Goal: Navigation & Orientation: Find specific page/section

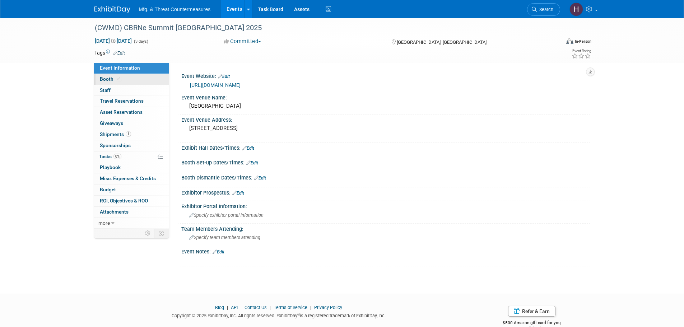
click at [129, 84] on link "Booth" at bounding box center [131, 79] width 75 height 11
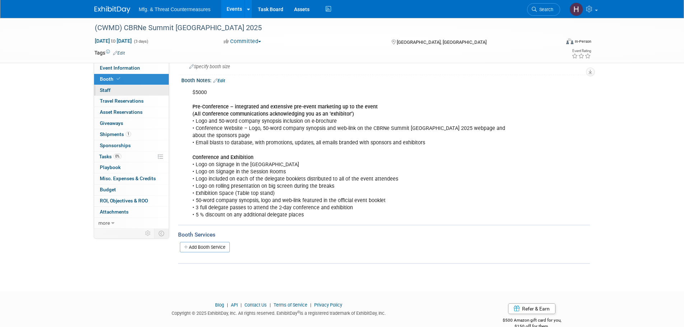
scroll to position [86, 0]
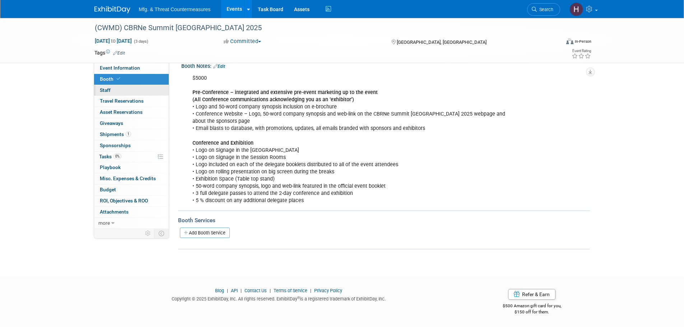
click at [138, 87] on link "0 Staff 0" at bounding box center [131, 90] width 75 height 11
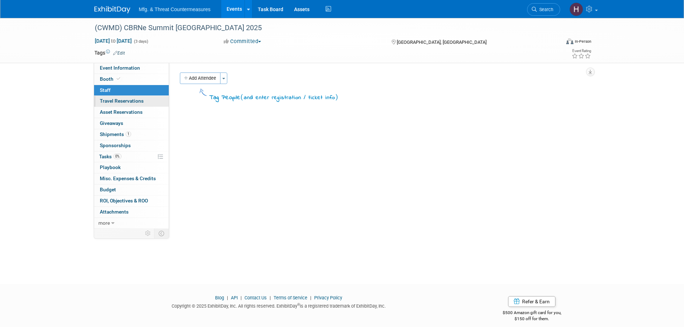
click at [118, 103] on span "Travel Reservations 0" at bounding box center [122, 101] width 44 height 6
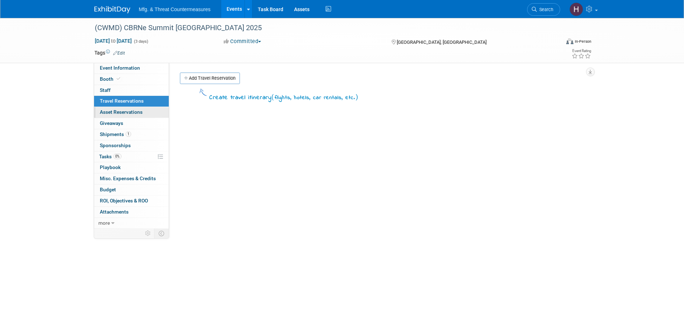
click at [118, 115] on span "Asset Reservations 0" at bounding box center [121, 112] width 43 height 6
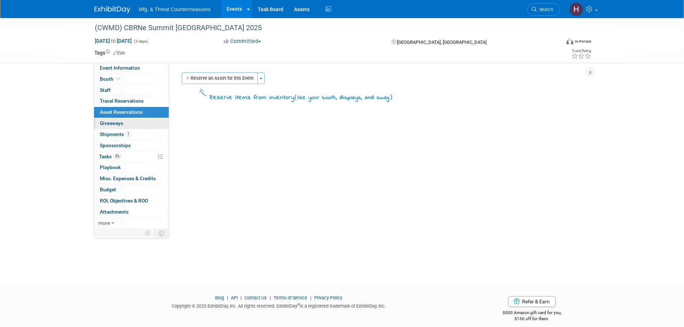
click at [110, 122] on span "Giveaways 0" at bounding box center [111, 123] width 23 height 6
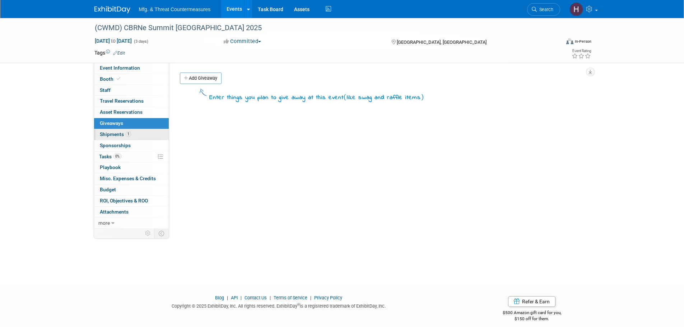
click at [110, 135] on span "Shipments 1" at bounding box center [115, 134] width 31 height 6
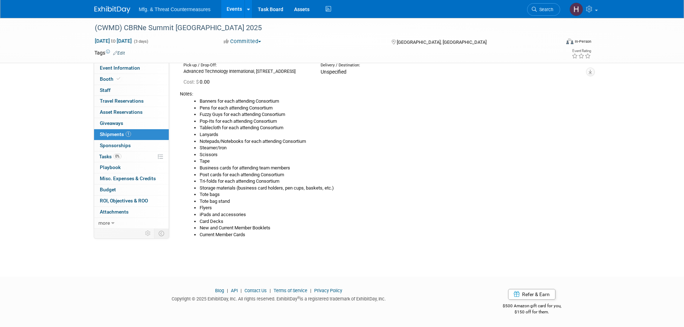
scroll to position [66, 0]
click at [143, 143] on link "0 Sponsorships 0" at bounding box center [131, 145] width 75 height 11
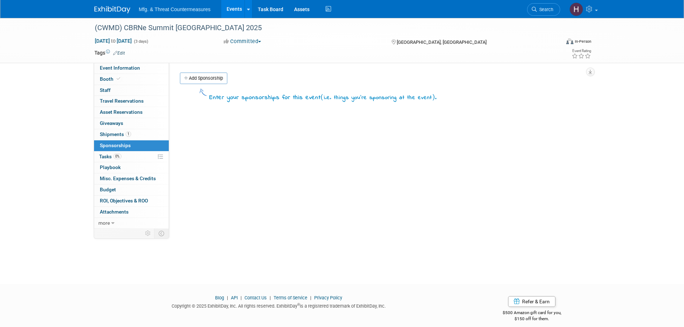
click at [112, 157] on span "Tasks 0%" at bounding box center [110, 157] width 22 height 6
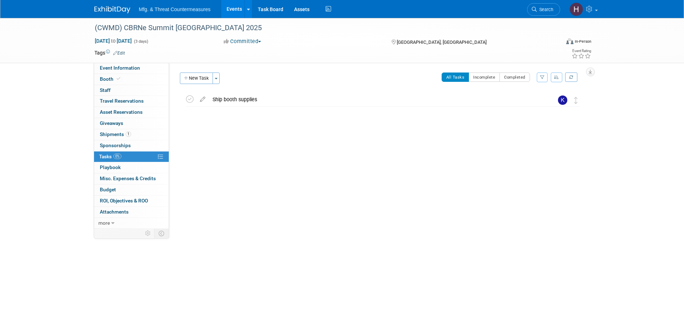
click at [123, 161] on link "0% Tasks 0%" at bounding box center [131, 157] width 75 height 11
click at [124, 167] on link "0 Playbook 0" at bounding box center [131, 167] width 75 height 11
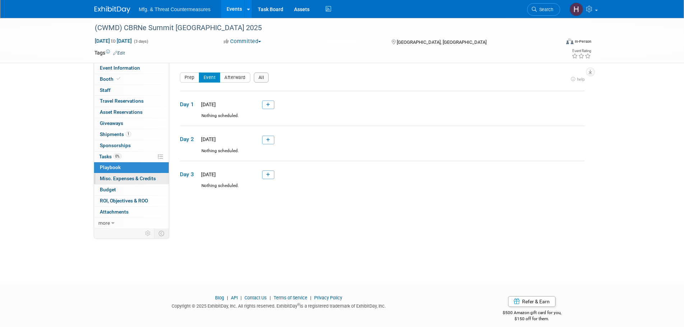
click at [119, 177] on span "Misc. Expenses & Credits 0" at bounding box center [128, 179] width 56 height 6
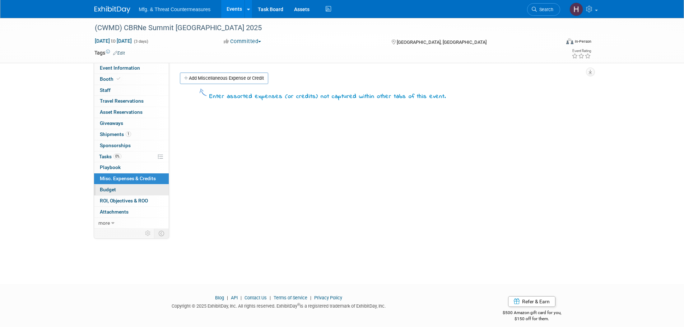
click at [112, 188] on span "Budget" at bounding box center [108, 190] width 16 height 6
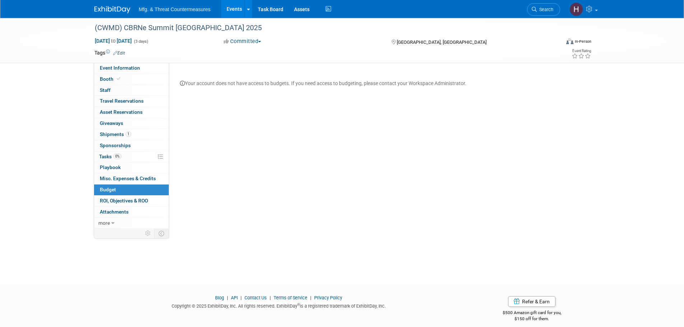
click at [111, 195] on link "Budget" at bounding box center [131, 190] width 75 height 11
click at [110, 199] on span "ROI, Objectives & ROO 0" at bounding box center [124, 201] width 48 height 6
click at [110, 206] on link "0 ROI, Objectives & ROO 0" at bounding box center [131, 201] width 75 height 11
click at [109, 213] on span "Attachments 0" at bounding box center [114, 212] width 29 height 6
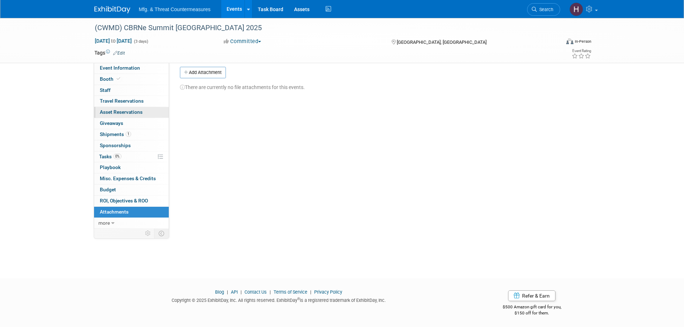
scroll to position [7, 0]
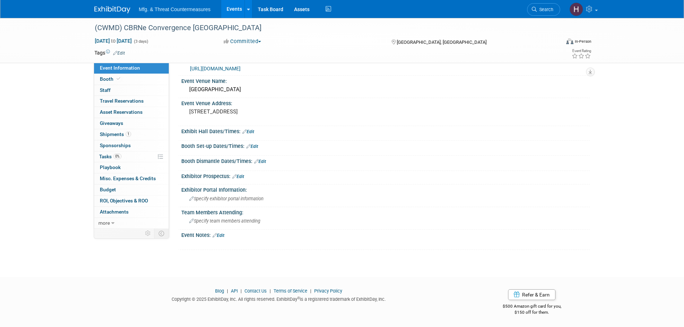
scroll to position [17, 0]
click at [120, 81] on span "Booth" at bounding box center [111, 79] width 22 height 6
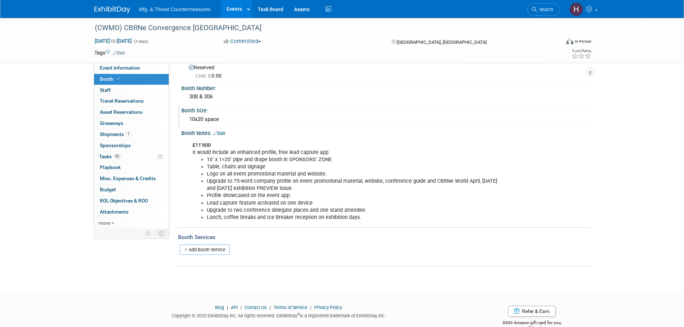
scroll to position [36, 0]
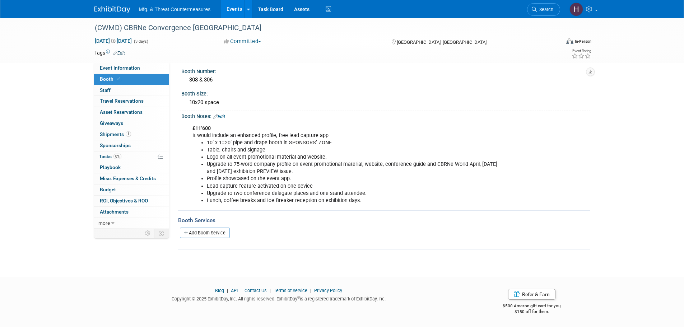
click at [113, 84] on link "Booth" at bounding box center [131, 79] width 75 height 11
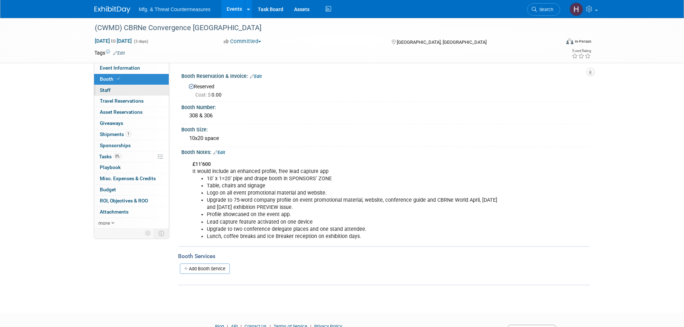
click at [110, 90] on span "Staff 0" at bounding box center [105, 90] width 11 height 6
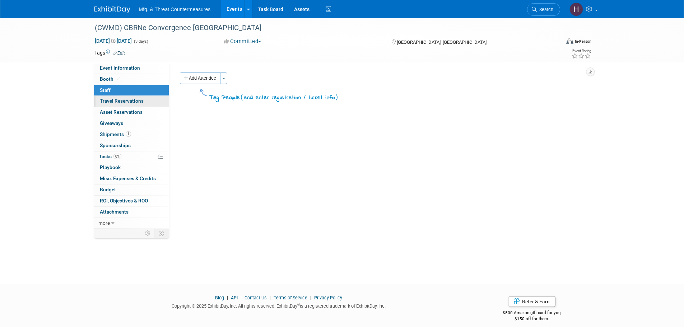
click at [107, 100] on span "Travel Reservations 0" at bounding box center [122, 101] width 44 height 6
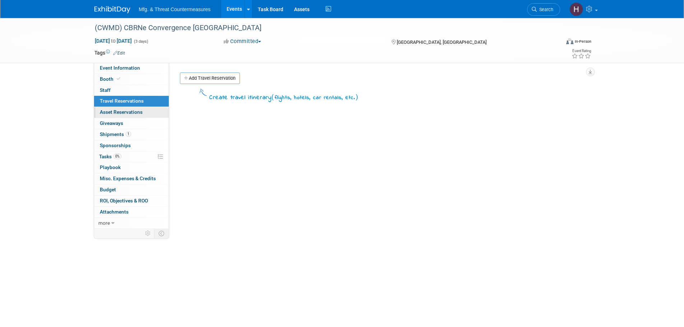
click at [102, 113] on span "Asset Reservations 0" at bounding box center [121, 112] width 43 height 6
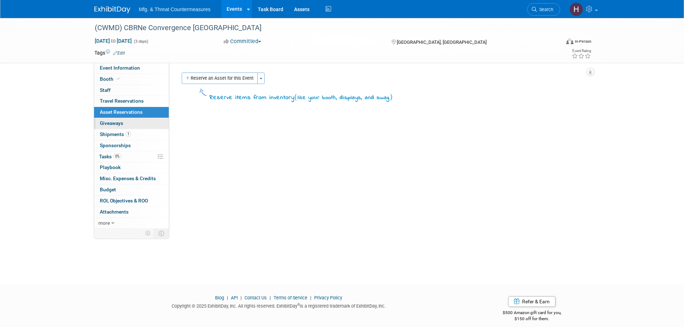
click at [105, 122] on span "Giveaways 0" at bounding box center [111, 123] width 23 height 6
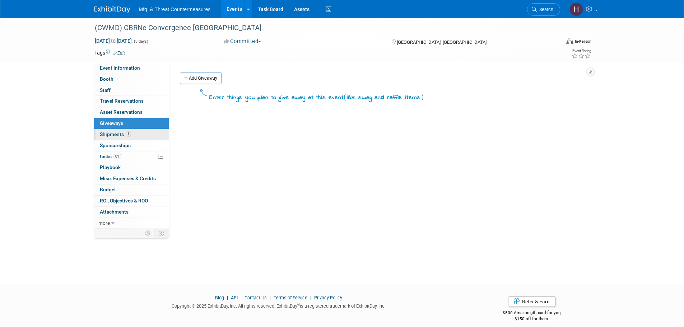
click at [104, 133] on span "Shipments 1" at bounding box center [115, 134] width 31 height 6
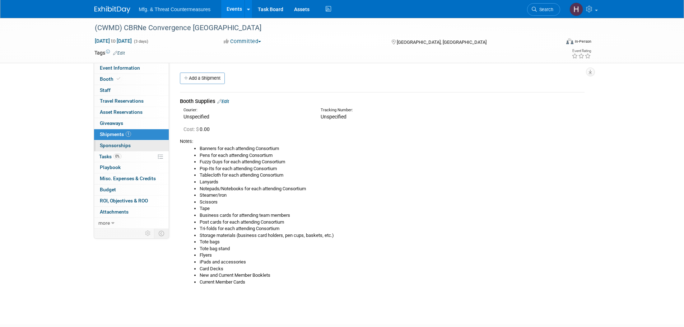
click at [105, 142] on link "0 Sponsorships 0" at bounding box center [131, 145] width 75 height 11
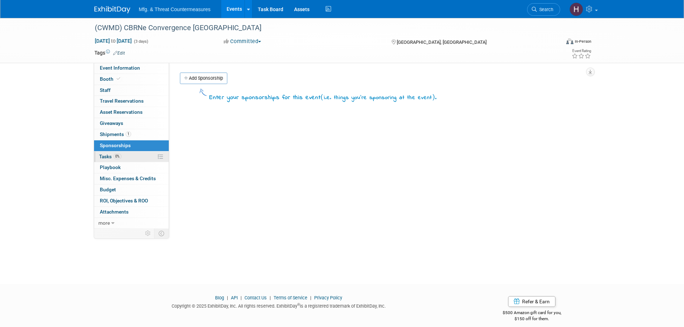
click at [107, 156] on span "Tasks 0%" at bounding box center [110, 157] width 22 height 6
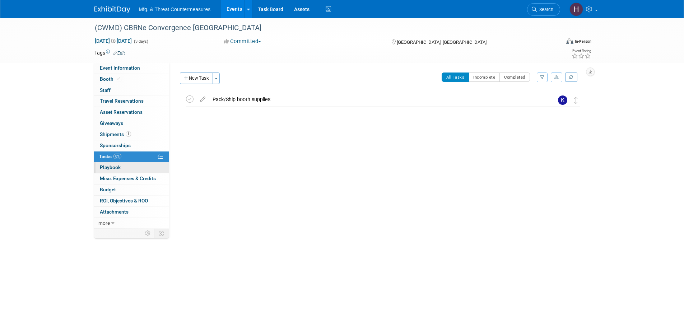
click at [109, 166] on span "Playbook 0" at bounding box center [110, 168] width 21 height 6
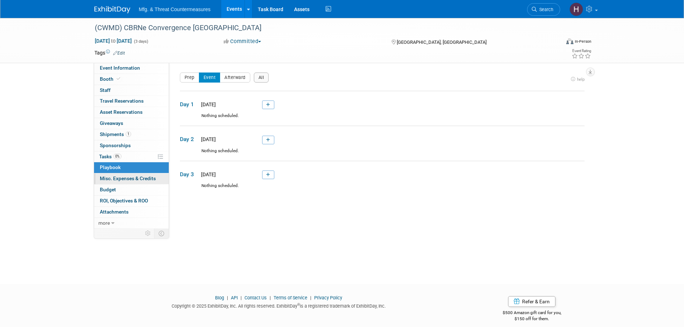
click at [100, 176] on span "Misc. Expenses & Credits 0" at bounding box center [128, 179] width 56 height 6
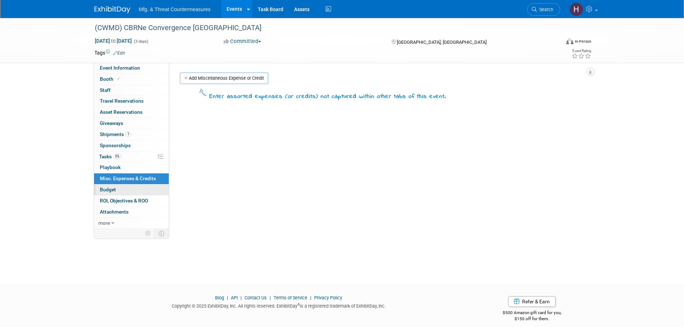
click at [123, 193] on link "Budget" at bounding box center [131, 190] width 75 height 11
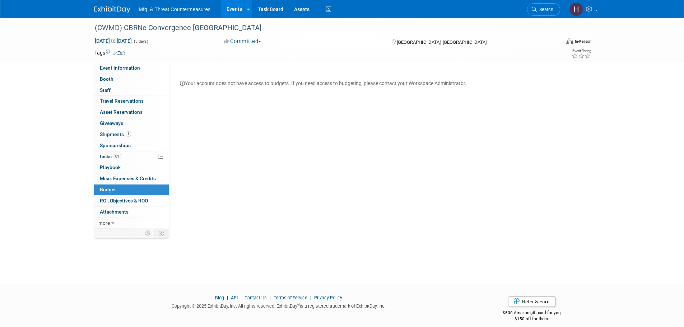
click at [119, 195] on link "Budget" at bounding box center [131, 190] width 75 height 11
click at [117, 202] on span "ROI, Objectives & ROO 0" at bounding box center [124, 201] width 48 height 6
click at [114, 210] on span "Attachments 0" at bounding box center [114, 212] width 29 height 6
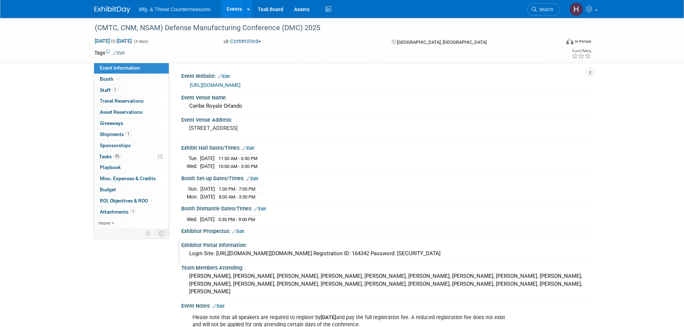
click at [264, 258] on div "Login Site: https://secure.arctos-us.com/login/login.asp?ID=dmc202541128026 Reg…" at bounding box center [386, 253] width 398 height 11
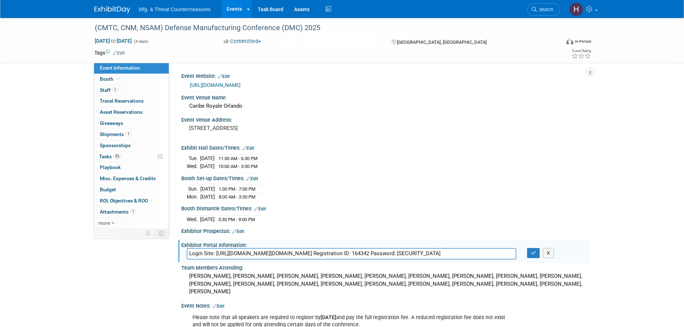
drag, startPoint x: 217, startPoint y: 253, endPoint x: 379, endPoint y: 250, distance: 162.4
click at [379, 250] on input "Login Site: https://secure.arctos-us.com/login/login.asp?ID=dmc202541128026 Reg…" at bounding box center [352, 253] width 330 height 11
click at [531, 248] on button "button" at bounding box center [533, 253] width 13 height 10
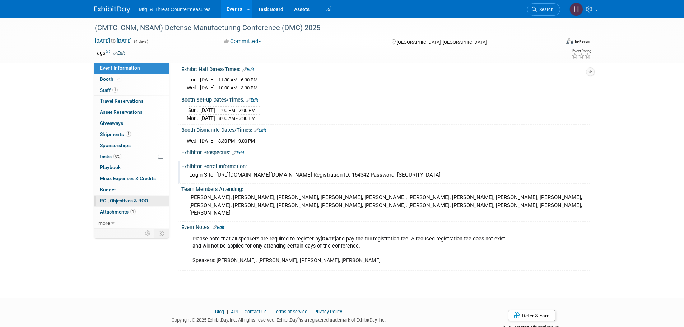
scroll to position [91, 0]
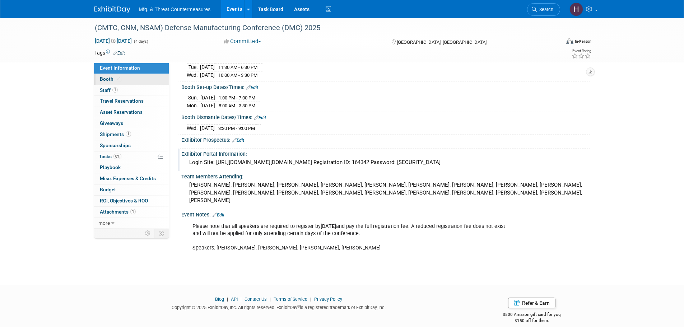
click at [117, 80] on icon at bounding box center [119, 79] width 4 height 4
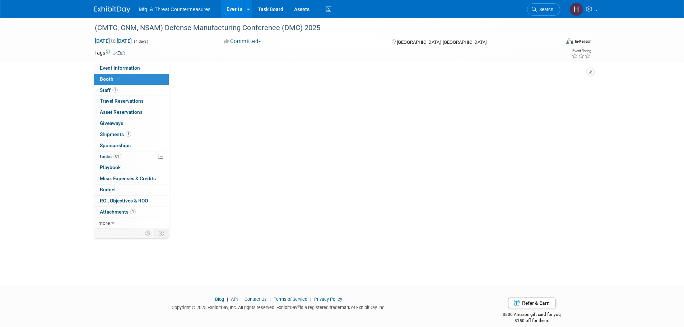
scroll to position [0, 0]
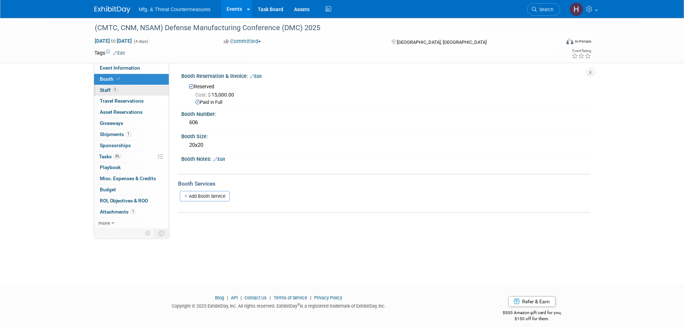
click at [112, 88] on span "Staff 1" at bounding box center [109, 90] width 18 height 6
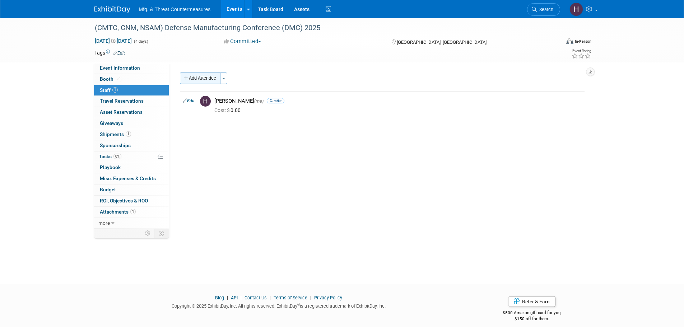
click at [196, 75] on button "Add Attendee" at bounding box center [200, 78] width 41 height 11
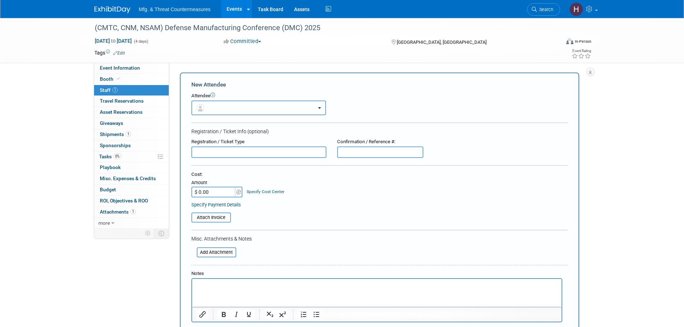
click at [230, 105] on button "button" at bounding box center [258, 108] width 135 height 15
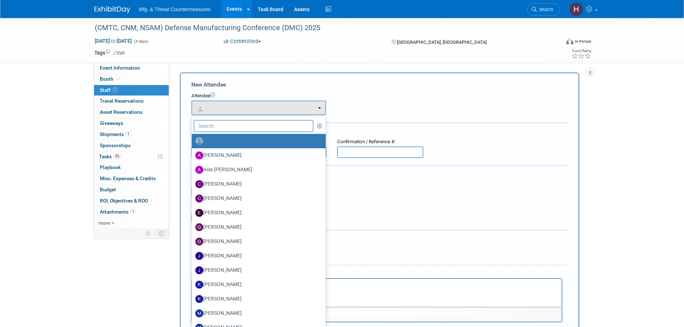
click at [227, 123] on input "text" at bounding box center [254, 126] width 120 height 12
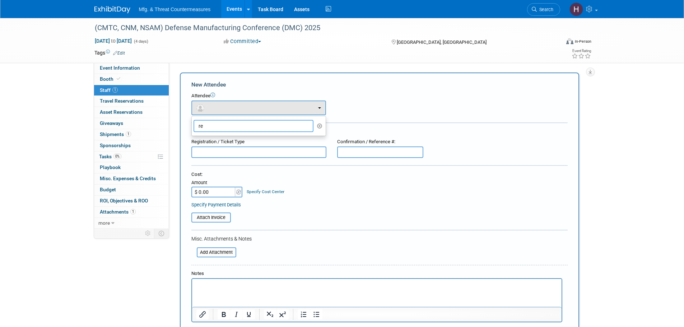
type input "r"
type input "m"
type input "b"
type input "c"
type input "h"
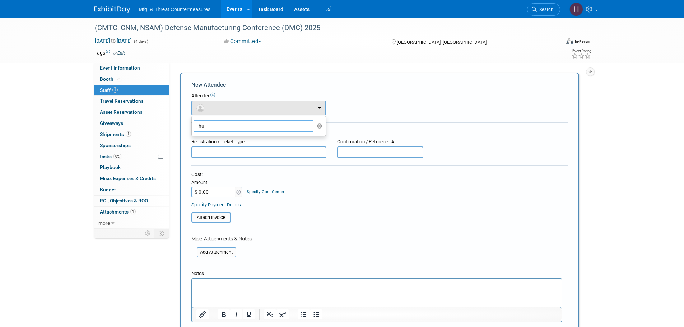
type input "h"
type input "s"
type input "m"
type input "h"
type input "m"
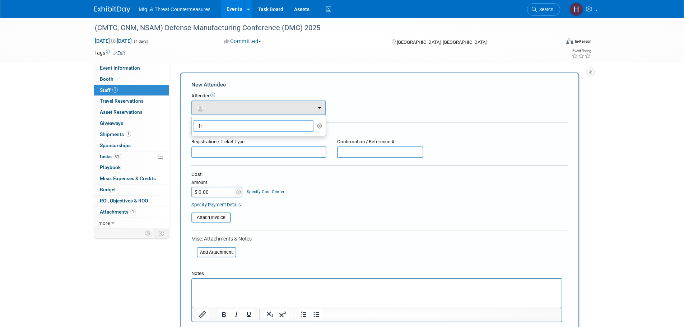
type input "f"
type input "c"
type input "h"
type input "d"
type input "m"
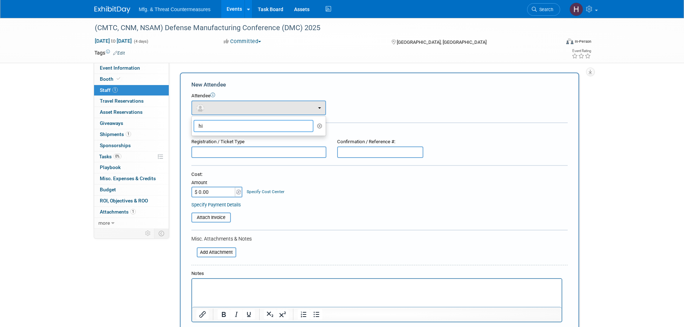
type input "h"
type input "s"
type input "b"
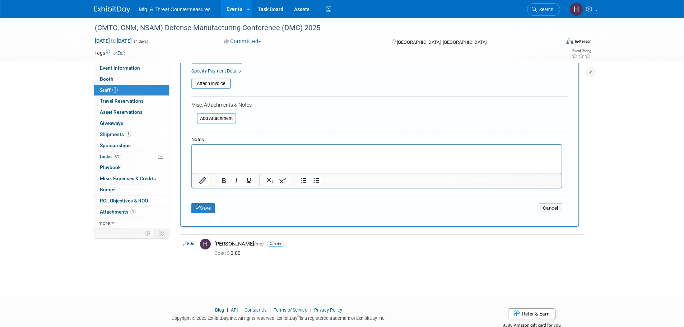
scroll to position [153, 0]
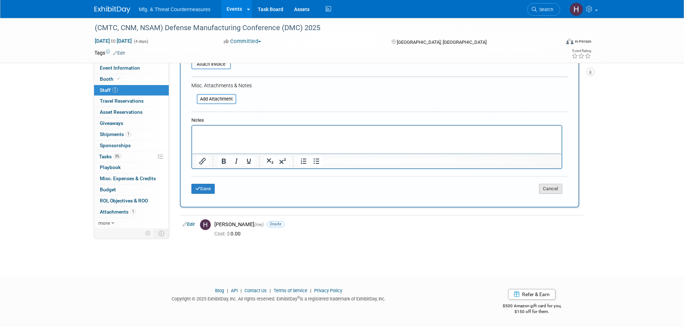
type input "gas"
click at [562, 187] on button "Cancel" at bounding box center [550, 189] width 23 height 10
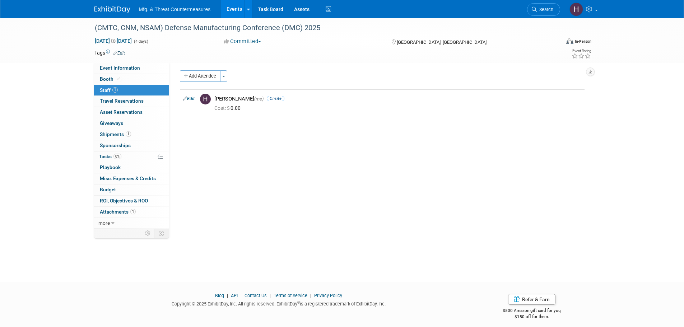
scroll to position [0, 0]
click at [143, 101] on span "Travel Reservations 0" at bounding box center [122, 101] width 44 height 6
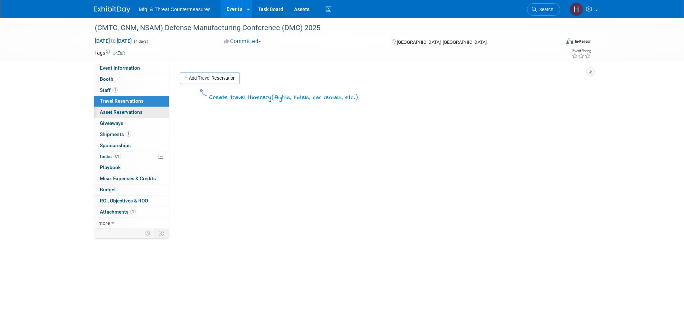
click at [135, 111] on span "Asset Reservations 0" at bounding box center [121, 112] width 43 height 6
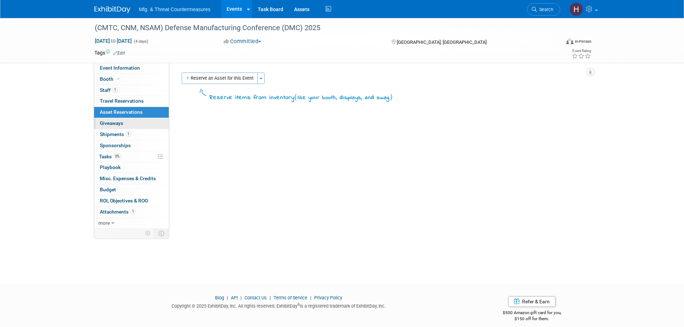
click at [131, 120] on link "0 Giveaways 0" at bounding box center [131, 123] width 75 height 11
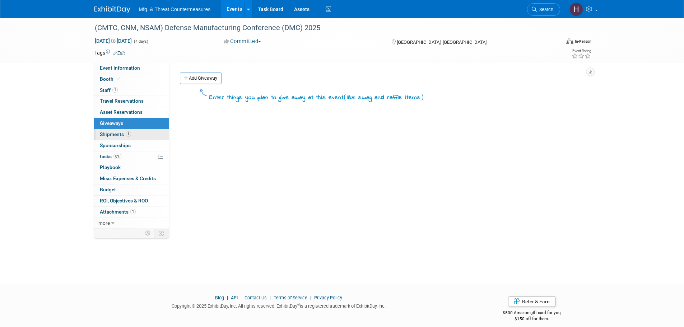
click at [126, 133] on span "1" at bounding box center [128, 133] width 5 height 5
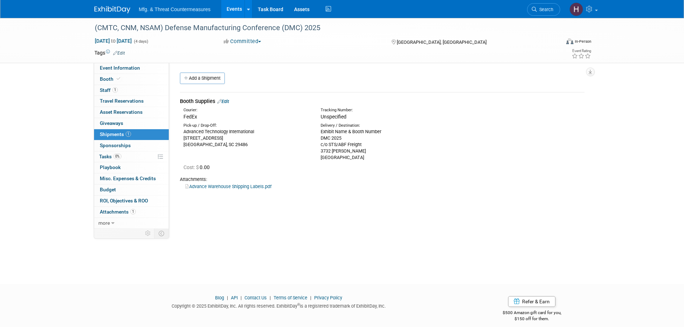
click at [120, 145] on span "Sponsorships 0" at bounding box center [115, 146] width 31 height 6
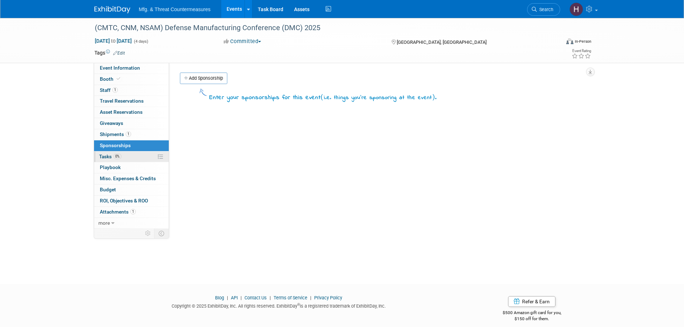
click at [125, 161] on link "0% Tasks 0%" at bounding box center [131, 157] width 75 height 11
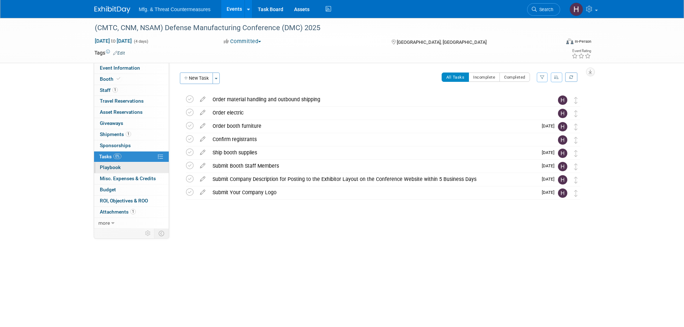
click at [123, 172] on link "0 Playbook 0" at bounding box center [131, 167] width 75 height 11
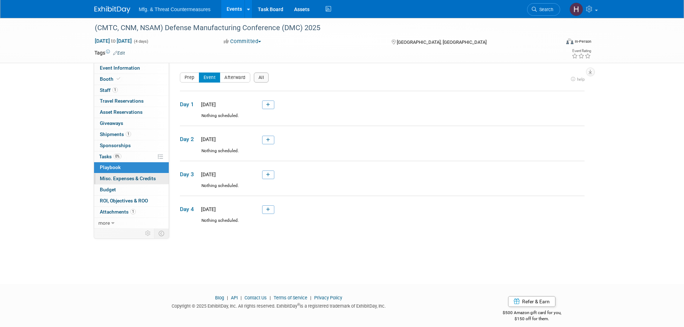
click at [124, 176] on span "Misc. Expenses & Credits 0" at bounding box center [128, 179] width 56 height 6
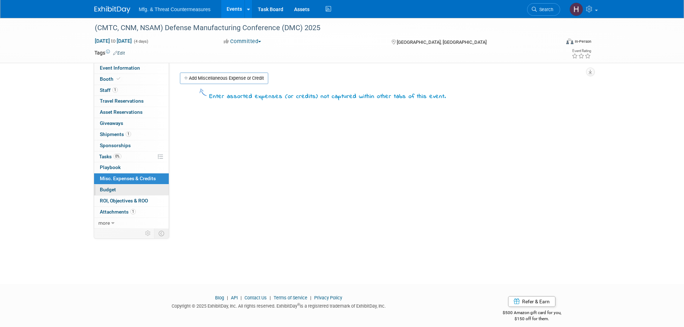
click at [119, 189] on link "Budget" at bounding box center [131, 190] width 75 height 11
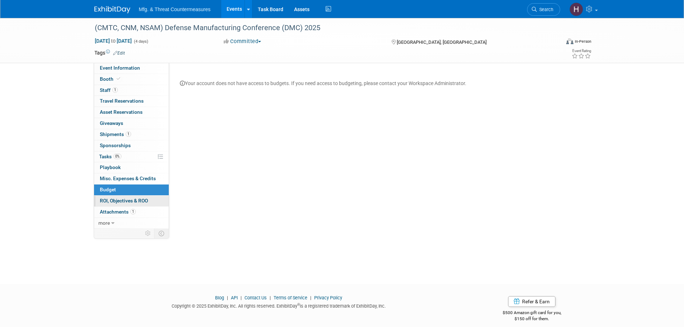
click at [114, 197] on link "0 ROI, Objectives & ROO 0" at bounding box center [131, 201] width 75 height 11
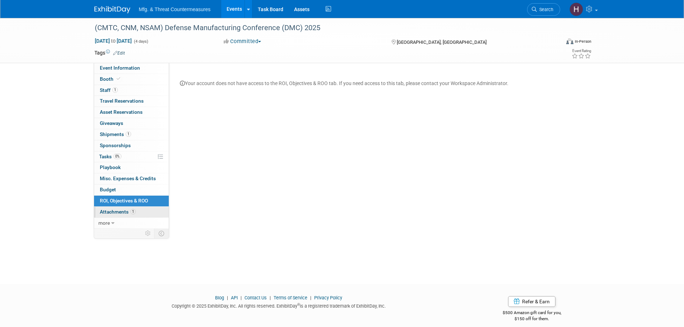
click at [113, 208] on link "1 Attachments 1" at bounding box center [131, 212] width 75 height 11
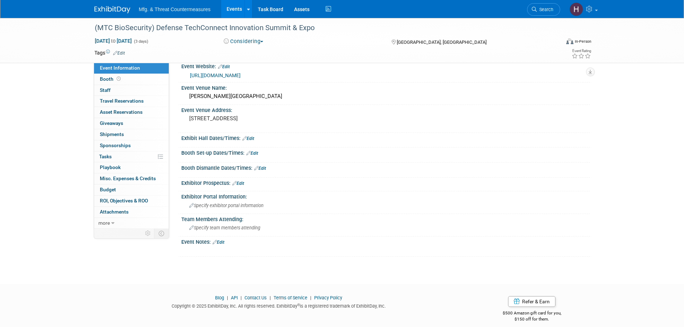
scroll to position [17, 0]
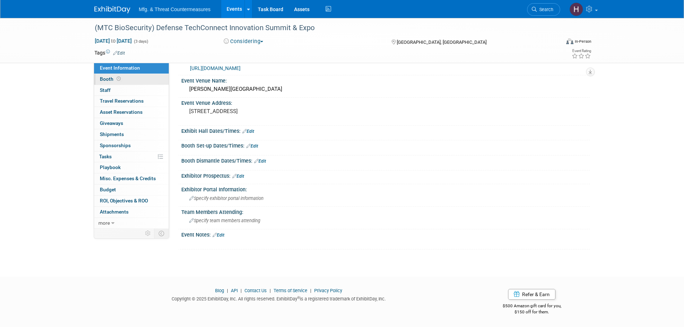
click at [117, 81] on icon at bounding box center [119, 79] width 4 height 4
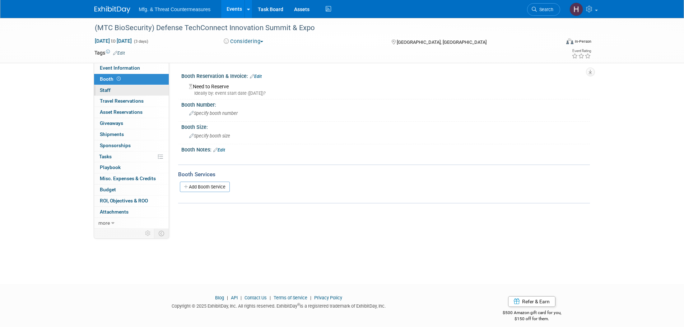
click at [111, 92] on link "0 Staff 0" at bounding box center [131, 90] width 75 height 11
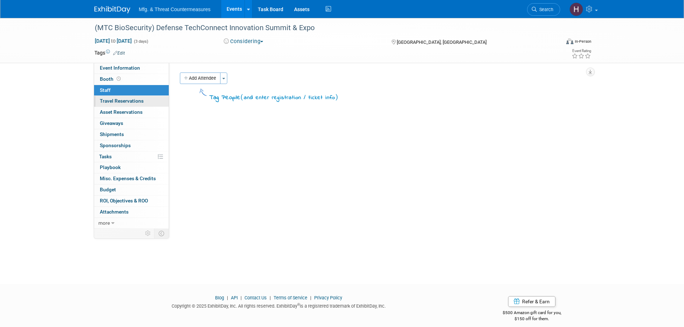
click at [116, 105] on link "0 Travel Reservations 0" at bounding box center [131, 101] width 75 height 11
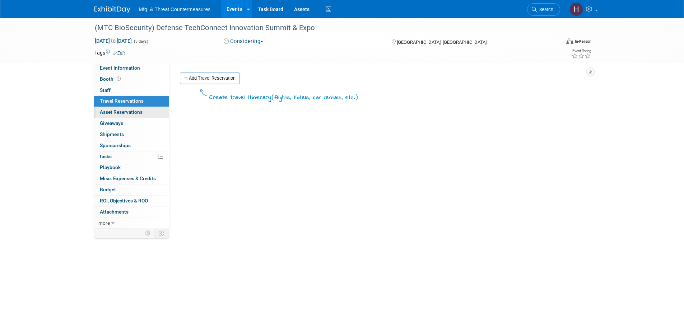
click at [111, 117] on link "0 Asset Reservations 0" at bounding box center [131, 112] width 75 height 11
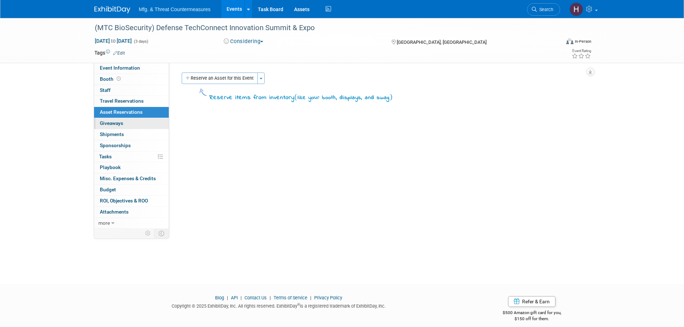
click at [120, 126] on link "0 Giveaways 0" at bounding box center [131, 123] width 75 height 11
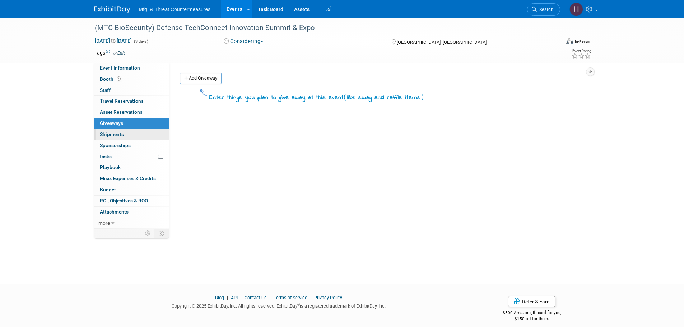
click at [117, 135] on span "Shipments 0" at bounding box center [112, 134] width 24 height 6
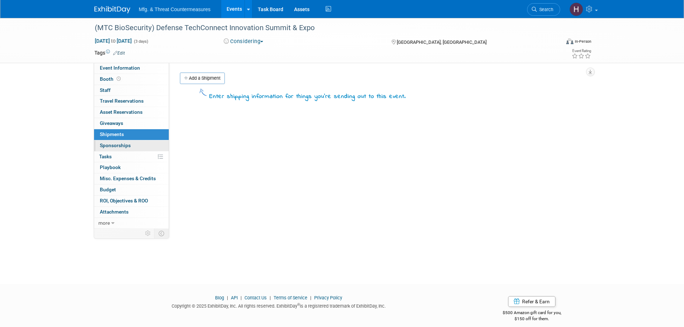
click at [107, 143] on span "Sponsorships 0" at bounding box center [115, 146] width 31 height 6
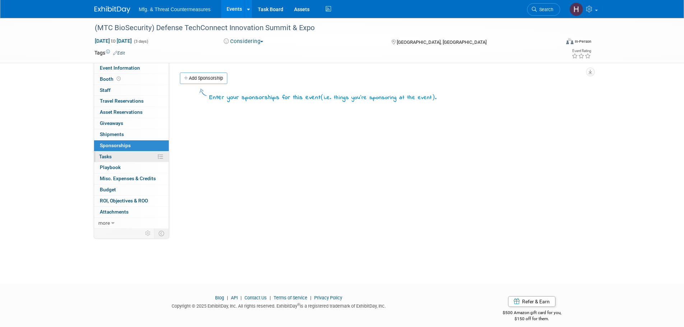
click at [111, 155] on span "Tasks 0%" at bounding box center [105, 157] width 13 height 6
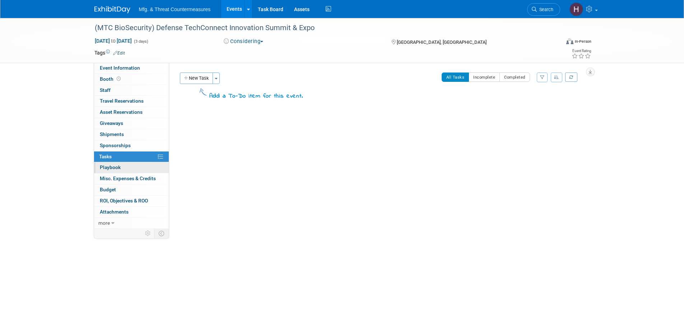
click at [110, 165] on span "Playbook 0" at bounding box center [110, 168] width 21 height 6
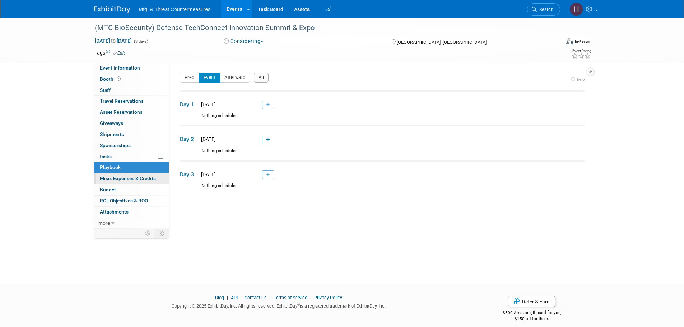
click at [109, 174] on link "0 Misc. Expenses & Credits 0" at bounding box center [131, 179] width 75 height 11
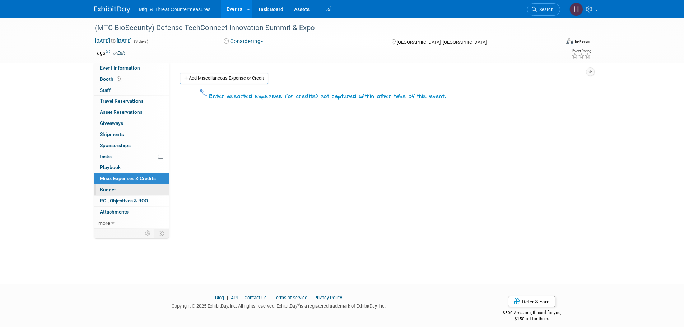
click at [108, 185] on link "Budget" at bounding box center [131, 190] width 75 height 11
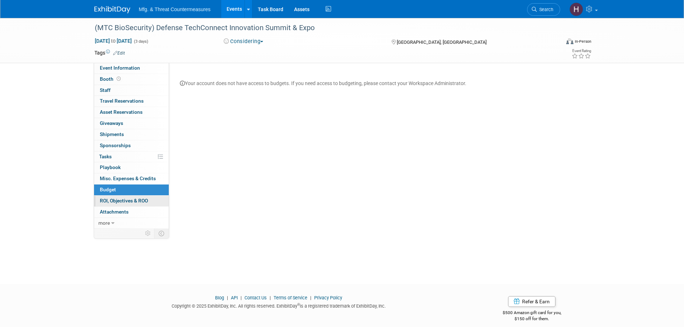
click at [111, 203] on span "ROI, Objectives & ROO 0" at bounding box center [124, 201] width 48 height 6
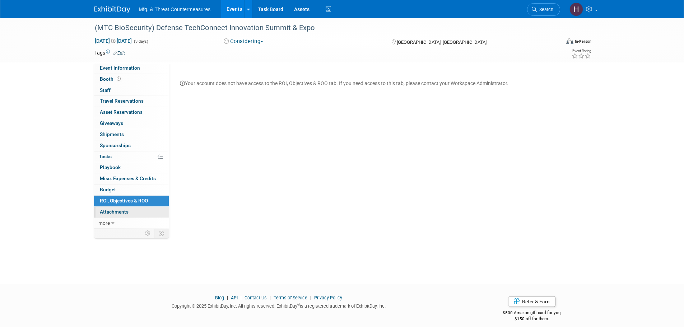
click at [110, 215] on link "0 Attachments 0" at bounding box center [131, 212] width 75 height 11
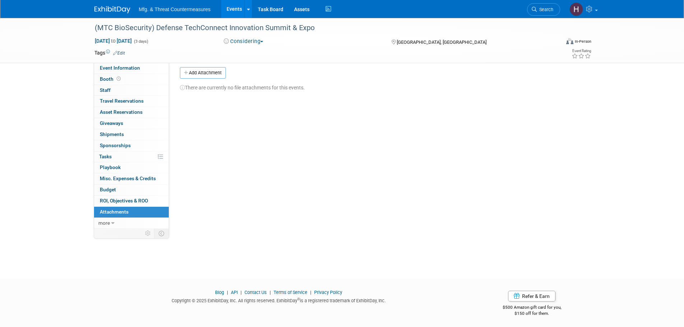
scroll to position [7, 0]
